Goal: Find specific page/section: Find specific page/section

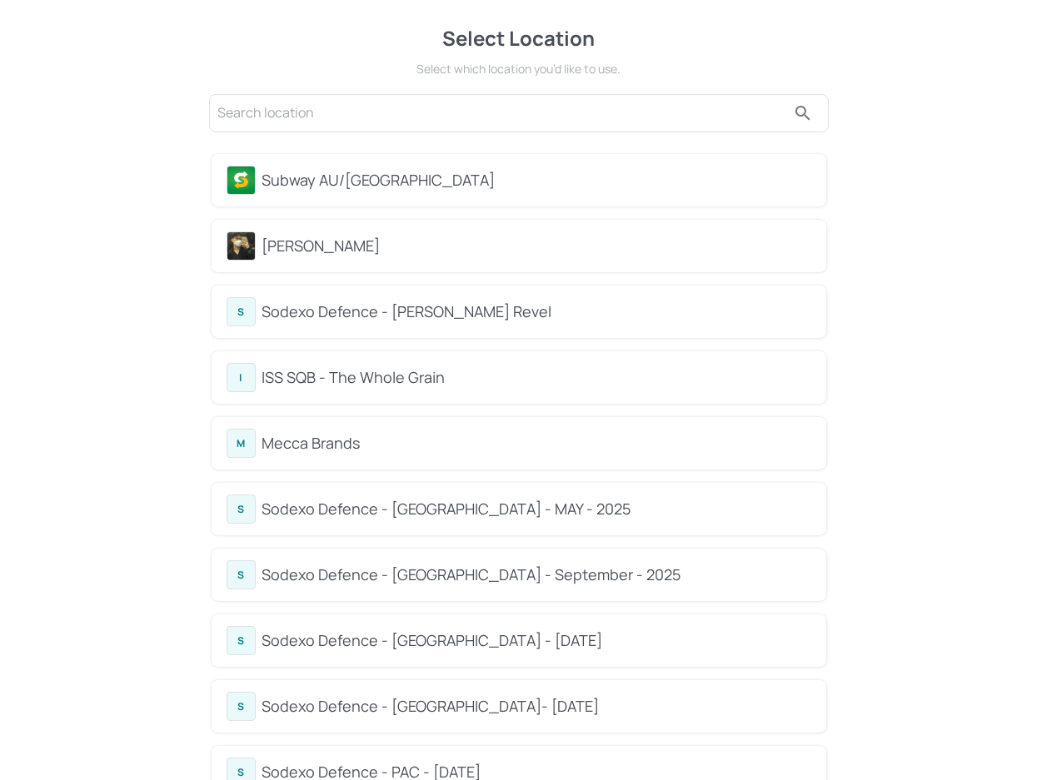
click at [324, 192] on div "Subway AU/[GEOGRAPHIC_DATA]" at bounding box center [518, 180] width 584 height 29
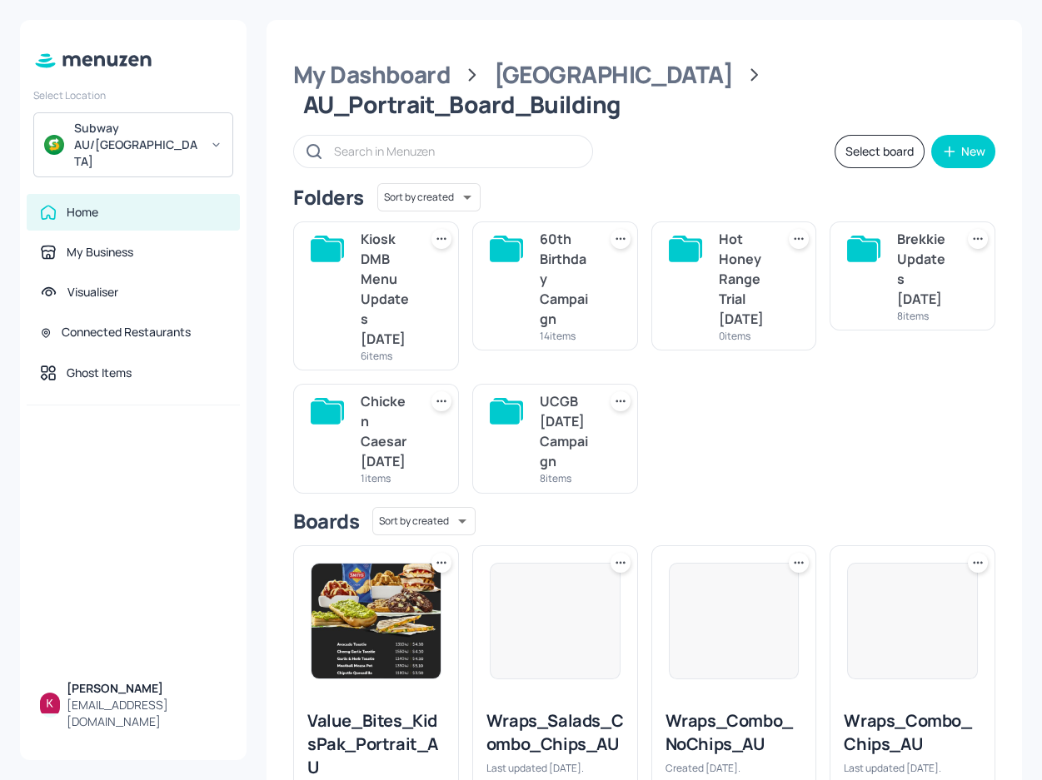
click at [370, 646] on img at bounding box center [375, 621] width 129 height 115
